Goal: Task Accomplishment & Management: Use online tool/utility

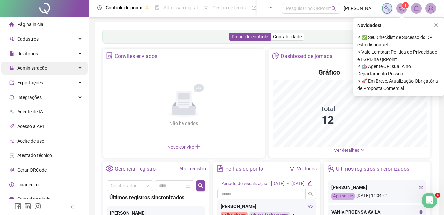
click at [27, 68] on span "Administração" at bounding box center [32, 67] width 30 height 5
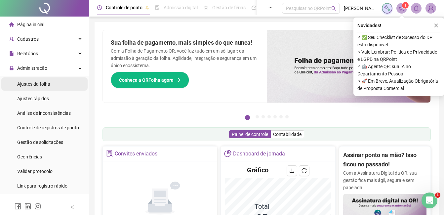
click at [29, 85] on span "Ajustes da folha" at bounding box center [33, 83] width 33 height 5
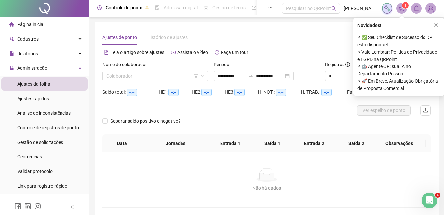
type input "**********"
click at [438, 25] on icon "close" at bounding box center [436, 25] width 5 height 5
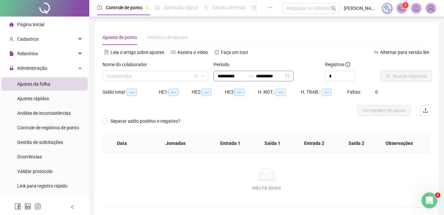
click at [293, 77] on div "**********" at bounding box center [253, 76] width 80 height 11
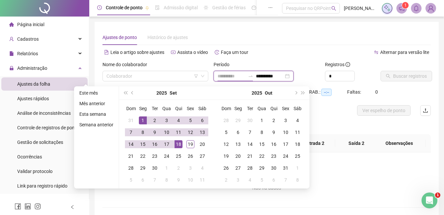
type input "**********"
click at [142, 119] on div "1" at bounding box center [143, 120] width 8 height 8
type input "**********"
click at [190, 144] on div "19" at bounding box center [190, 144] width 8 height 8
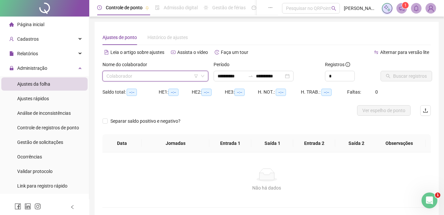
click at [138, 75] on input "search" at bounding box center [152, 76] width 92 height 10
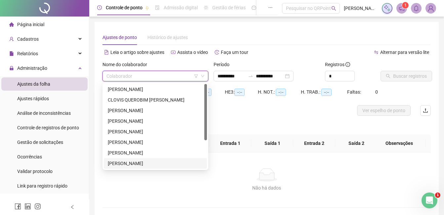
click at [151, 163] on div "[PERSON_NAME]" at bounding box center [155, 163] width 95 height 7
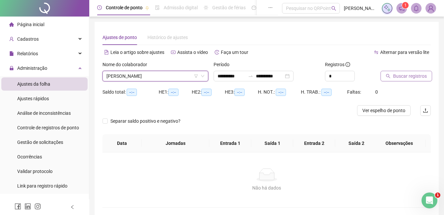
click at [403, 77] on span "Buscar registros" at bounding box center [410, 75] width 34 height 7
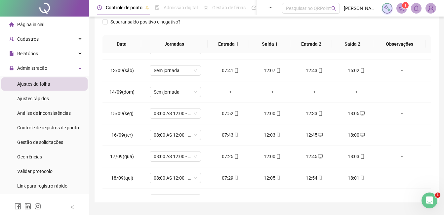
scroll to position [267, 0]
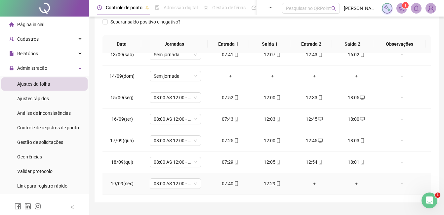
click at [311, 184] on div "+" at bounding box center [313, 183] width 31 height 7
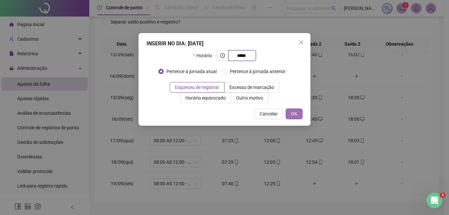
type input "*****"
click at [293, 114] on span "OK" at bounding box center [294, 113] width 6 height 7
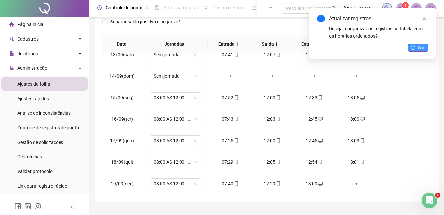
click at [414, 47] on icon "reload" at bounding box center [412, 47] width 5 height 5
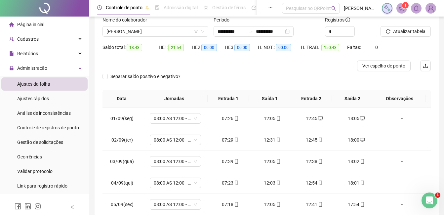
scroll to position [33, 0]
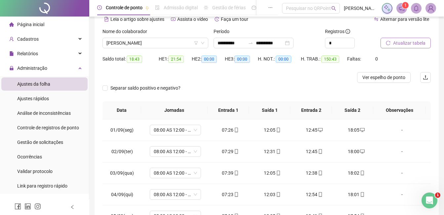
click at [405, 46] on span "Atualizar tabela" at bounding box center [409, 42] width 32 height 7
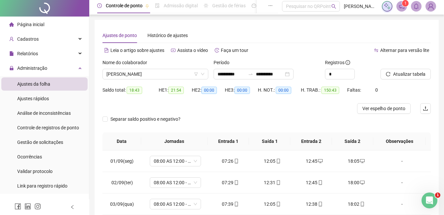
scroll to position [0, 0]
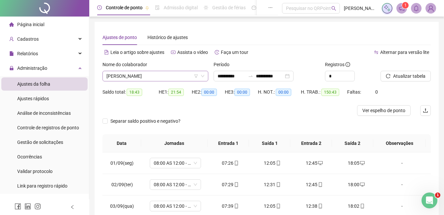
click at [190, 76] on span "[PERSON_NAME]" at bounding box center [155, 76] width 98 height 10
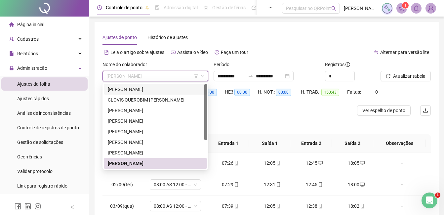
click at [127, 88] on div "[PERSON_NAME]" at bounding box center [155, 89] width 95 height 7
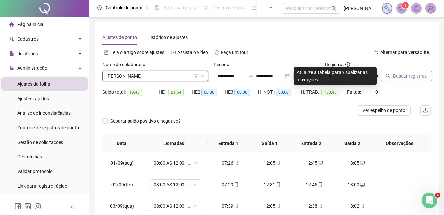
click at [399, 78] on span "Buscar registros" at bounding box center [410, 75] width 34 height 7
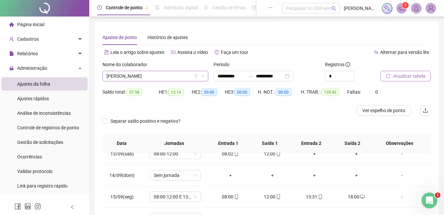
click at [186, 76] on span "[PERSON_NAME]" at bounding box center [155, 76] width 98 height 10
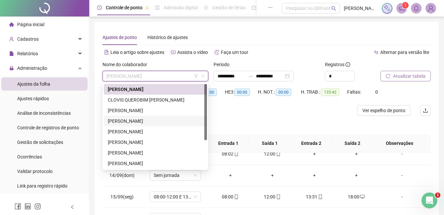
click at [128, 123] on div "[PERSON_NAME]" at bounding box center [155, 120] width 95 height 7
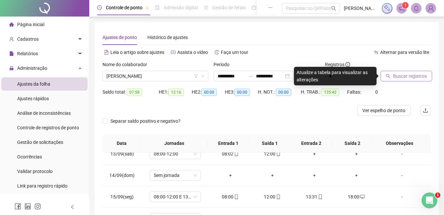
click at [408, 80] on button "Buscar registros" at bounding box center [406, 76] width 52 height 11
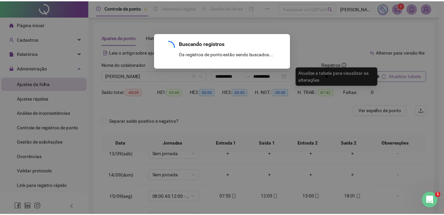
scroll to position [117, 0]
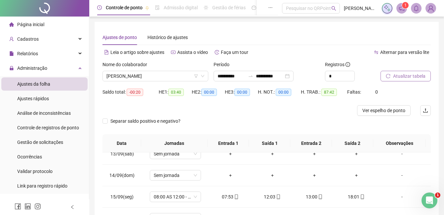
click at [408, 77] on span "Atualizar tabela" at bounding box center [409, 75] width 32 height 7
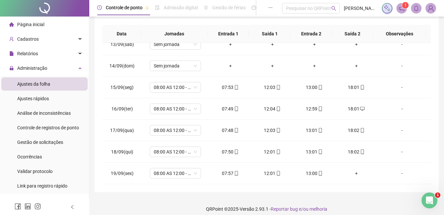
scroll to position [115, 0]
